Goal: Transaction & Acquisition: Book appointment/travel/reservation

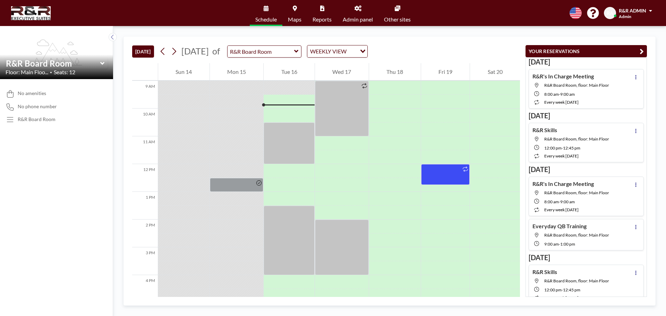
scroll to position [250, 0]
click at [177, 51] on icon at bounding box center [174, 51] width 7 height 10
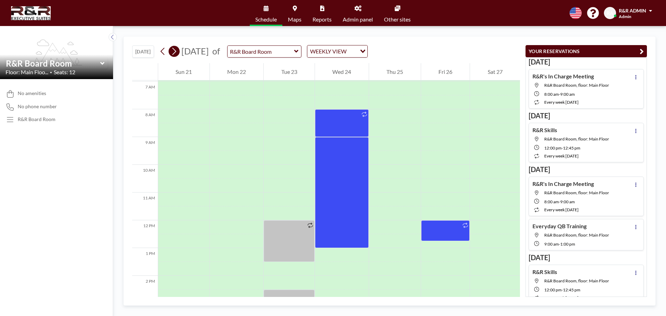
scroll to position [208, 0]
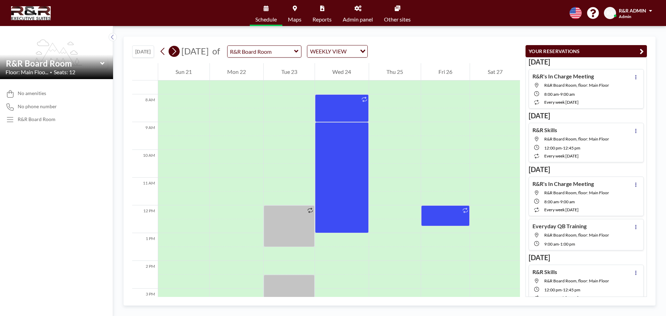
click at [177, 51] on icon at bounding box center [174, 51] width 7 height 10
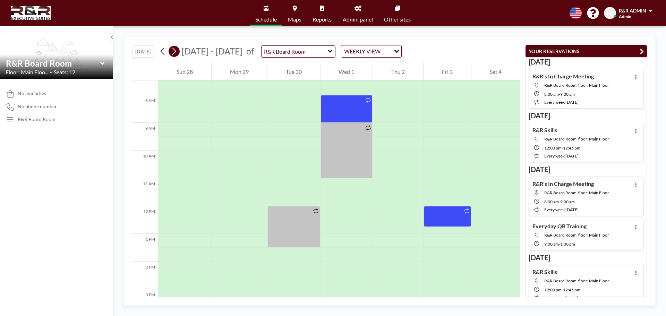
click at [177, 51] on icon at bounding box center [174, 51] width 7 height 10
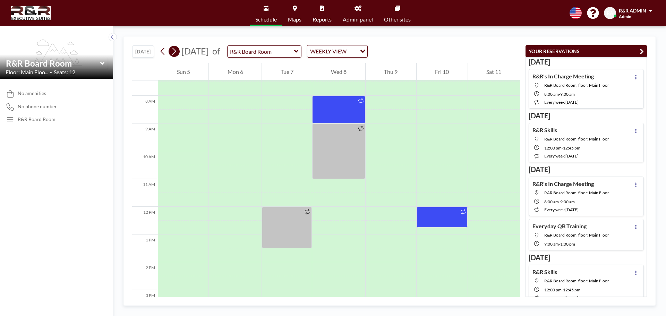
click at [177, 51] on icon at bounding box center [174, 51] width 7 height 10
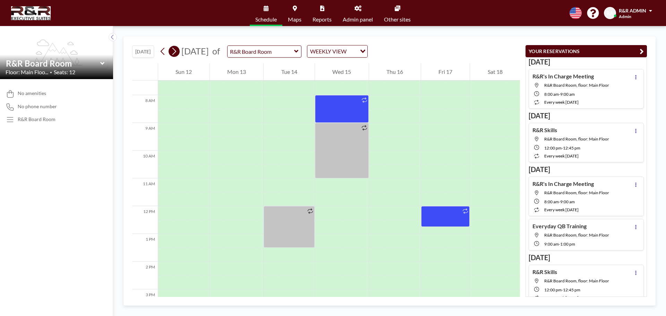
click at [177, 51] on icon at bounding box center [174, 51] width 7 height 10
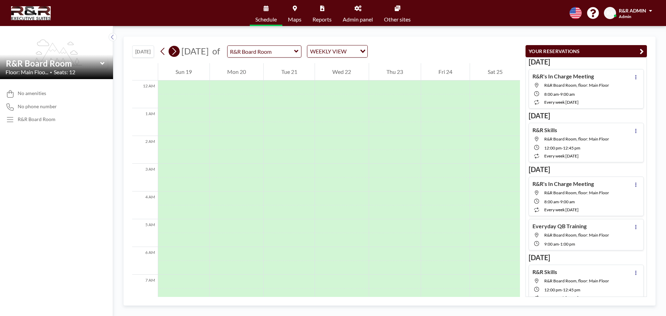
scroll to position [197, 0]
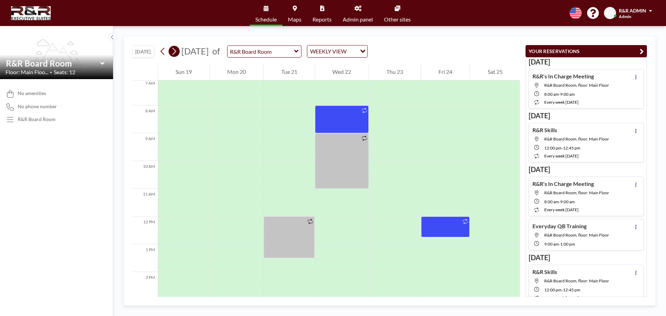
click at [177, 51] on icon at bounding box center [174, 51] width 7 height 10
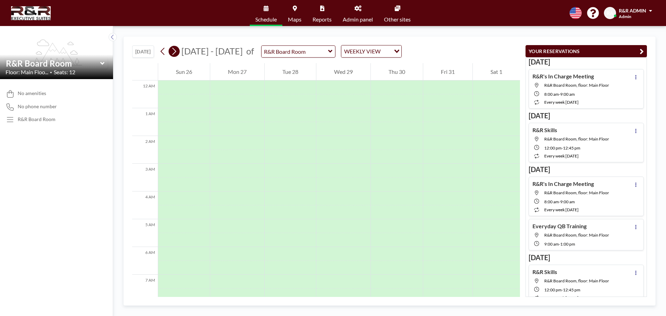
scroll to position [208, 0]
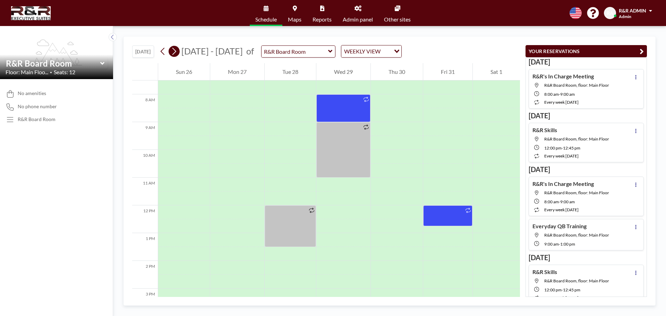
click at [177, 51] on icon at bounding box center [174, 51] width 7 height 10
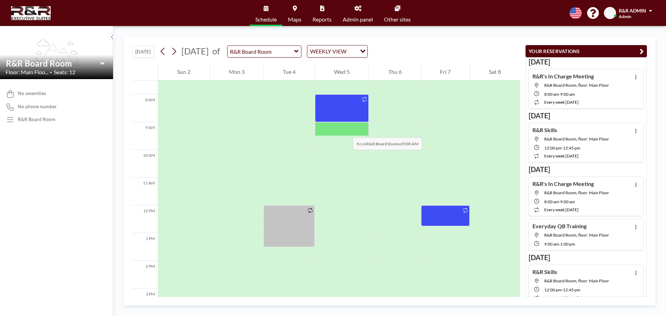
click at [346, 130] on div at bounding box center [342, 129] width 54 height 14
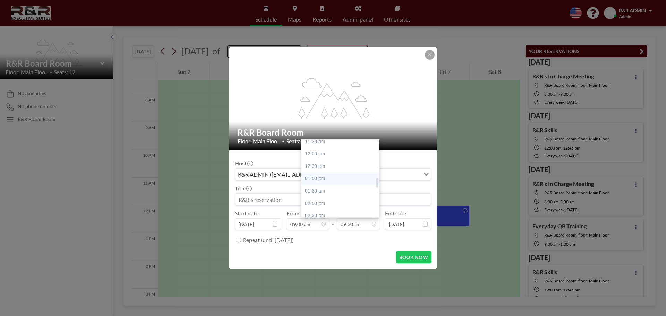
scroll to position [304, 0]
click at [317, 188] on div "02:00 pm" at bounding box center [342, 188] width 81 height 12
type input "02:00 pm"
click at [306, 174] on div "R&R ADMIN ([EMAIL_ADDRESS][DOMAIN_NAME])" at bounding box center [327, 174] width 185 height 10
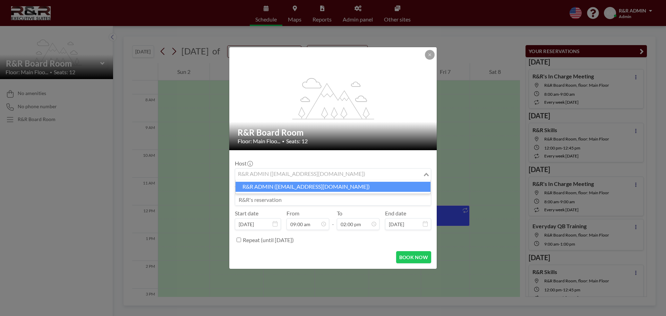
click at [292, 199] on input at bounding box center [333, 200] width 196 height 12
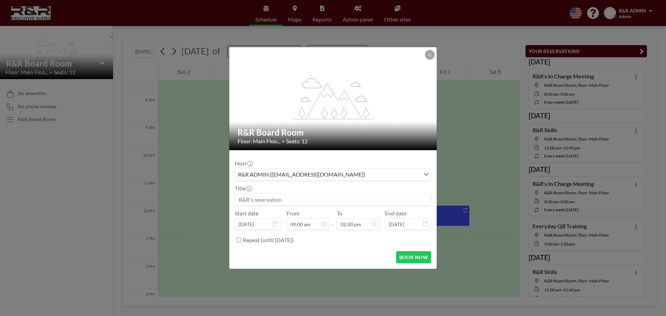
type input "R"
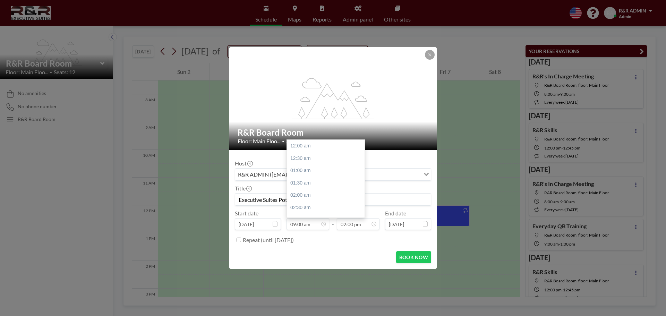
scroll to position [222, 0]
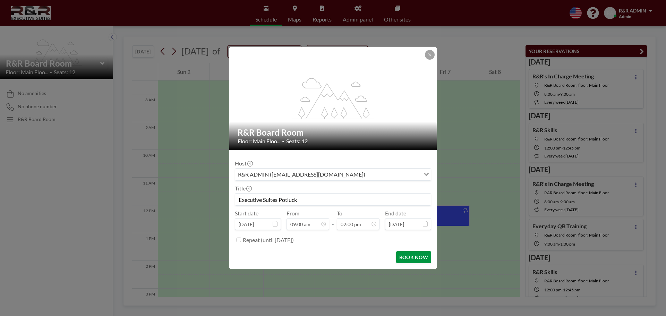
type input "Executive Suites Potluck"
click at [404, 255] on button "BOOK NOW" at bounding box center [413, 257] width 35 height 12
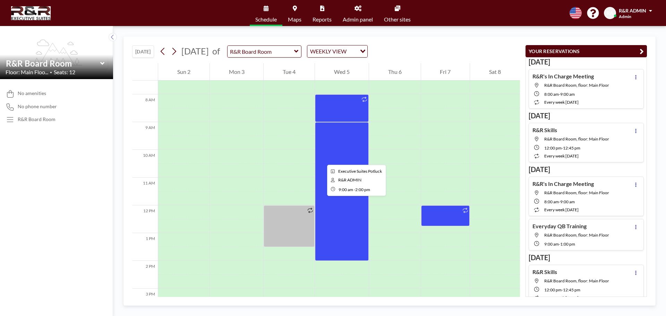
click at [322, 158] on div at bounding box center [342, 191] width 54 height 139
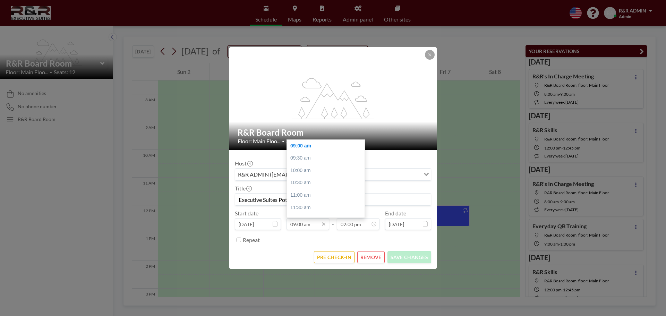
click at [295, 223] on input "09:00 am" at bounding box center [308, 224] width 43 height 12
click at [298, 195] on div "11:00 am" at bounding box center [327, 195] width 81 height 12
type input "11:00 am"
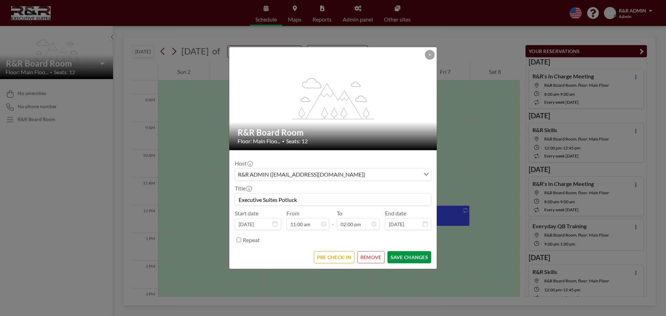
click at [402, 255] on button "SAVE CHANGES" at bounding box center [410, 257] width 44 height 12
